Goal: Task Accomplishment & Management: Complete application form

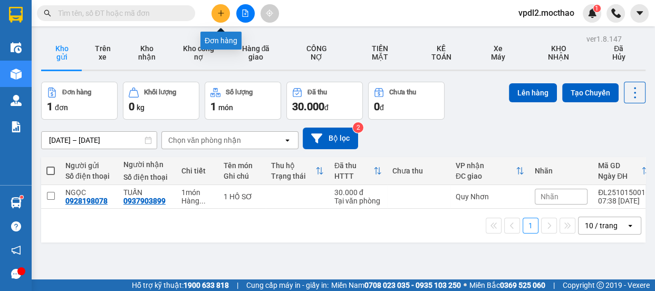
click at [223, 12] on icon "plus" at bounding box center [220, 12] width 7 height 7
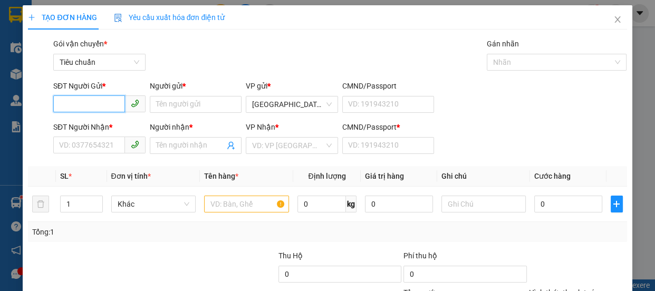
click at [80, 102] on input "SĐT Người Gửi *" at bounding box center [89, 103] width 72 height 17
click at [86, 125] on div "0962791297 - [PERSON_NAME]" at bounding box center [111, 126] width 104 height 12
type input "0962791297"
type input "HUYỀN"
type input "0358205077"
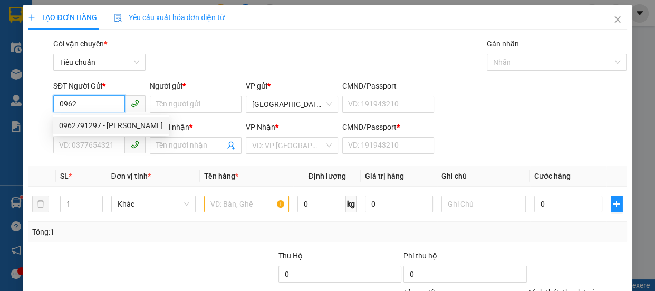
type input "NHƯ HÒA"
type input "0"
type input "40.000"
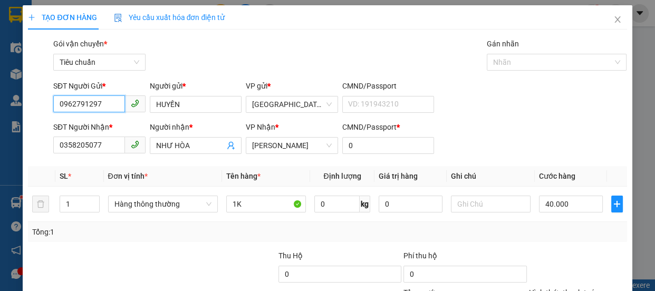
scroll to position [99, 0]
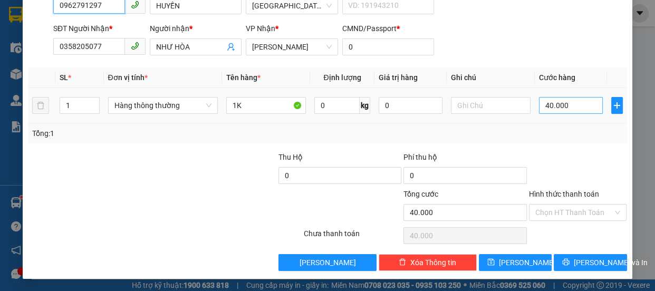
type input "0962791297"
click at [564, 106] on input "40.000" at bounding box center [571, 105] width 64 height 17
type input "3"
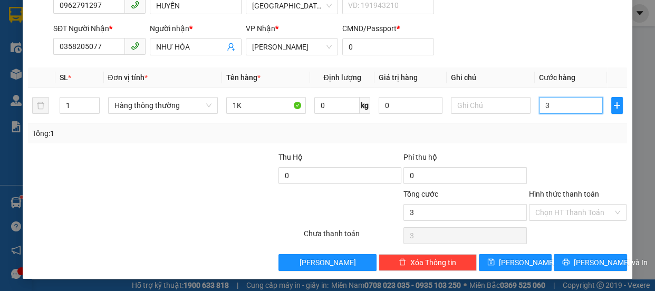
type input "30"
type input "30.000"
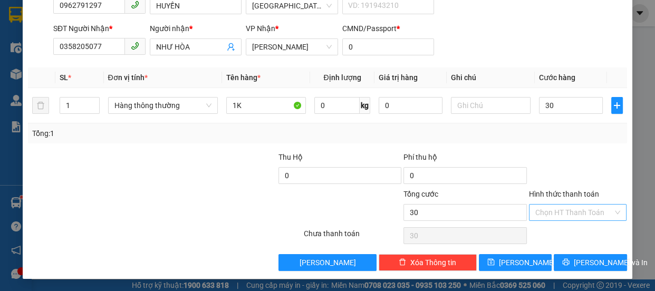
type input "30.000"
click at [566, 207] on input "Hình thức thanh toán" at bounding box center [574, 213] width 78 height 16
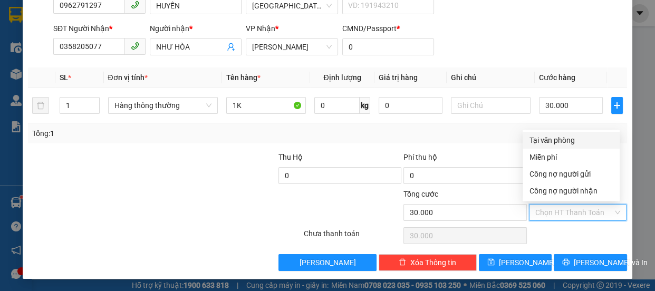
click at [554, 138] on div "Tại văn phòng" at bounding box center [571, 140] width 84 height 12
type input "0"
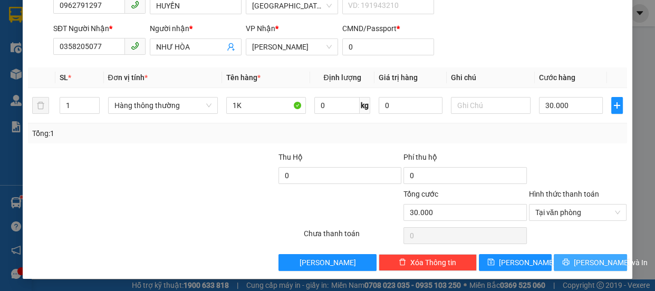
click at [587, 258] on span "[PERSON_NAME] và In" at bounding box center [611, 263] width 74 height 12
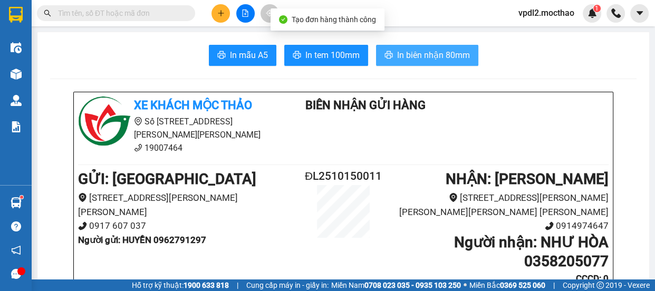
click at [441, 50] on span "In biên nhận 80mm" at bounding box center [433, 55] width 73 height 13
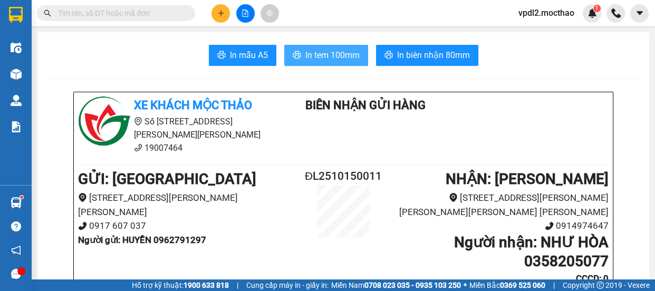
click at [348, 57] on span "In tem 100mm" at bounding box center [332, 55] width 54 height 13
